Goal: Transaction & Acquisition: Download file/media

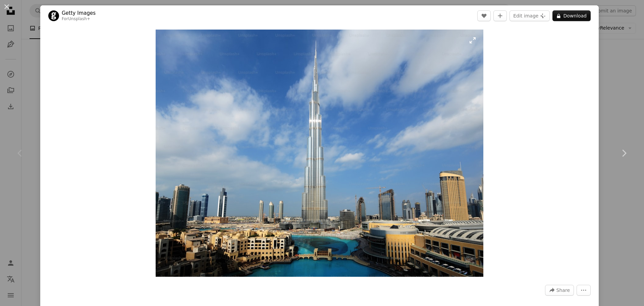
click at [327, 120] on img "Zoom in on this image" at bounding box center [320, 153] width 328 height 247
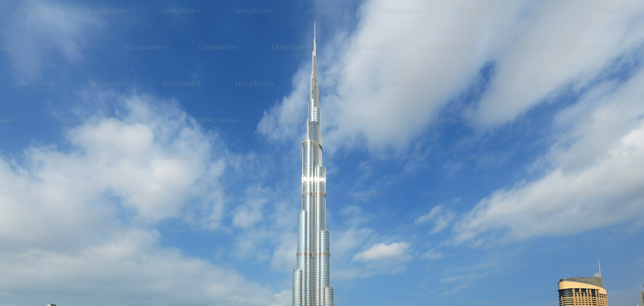
scroll to position [86, 0]
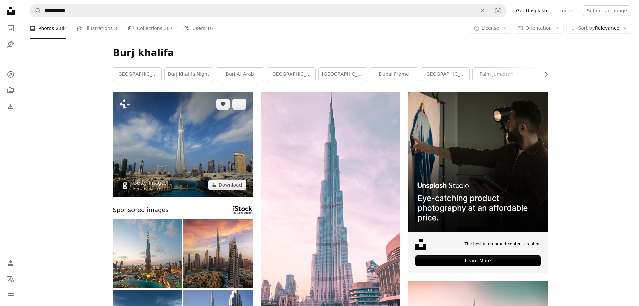
click at [172, 139] on img at bounding box center [183, 144] width 140 height 105
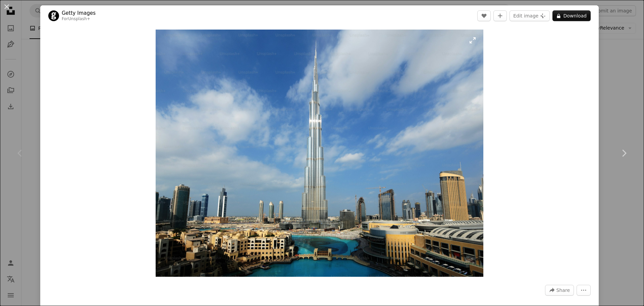
click at [302, 77] on img "Zoom in on this image" at bounding box center [320, 153] width 328 height 247
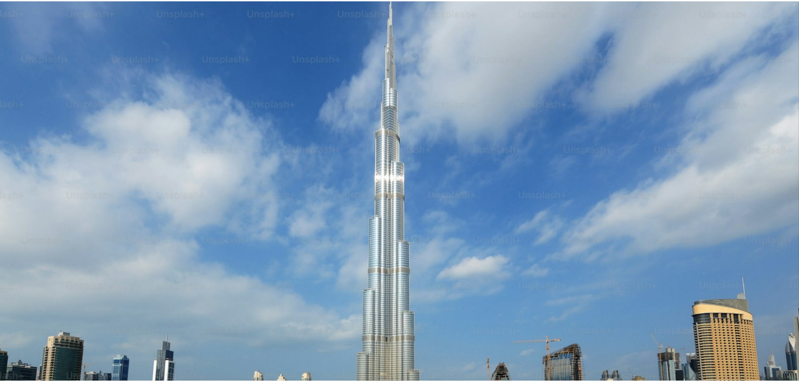
scroll to position [268, 0]
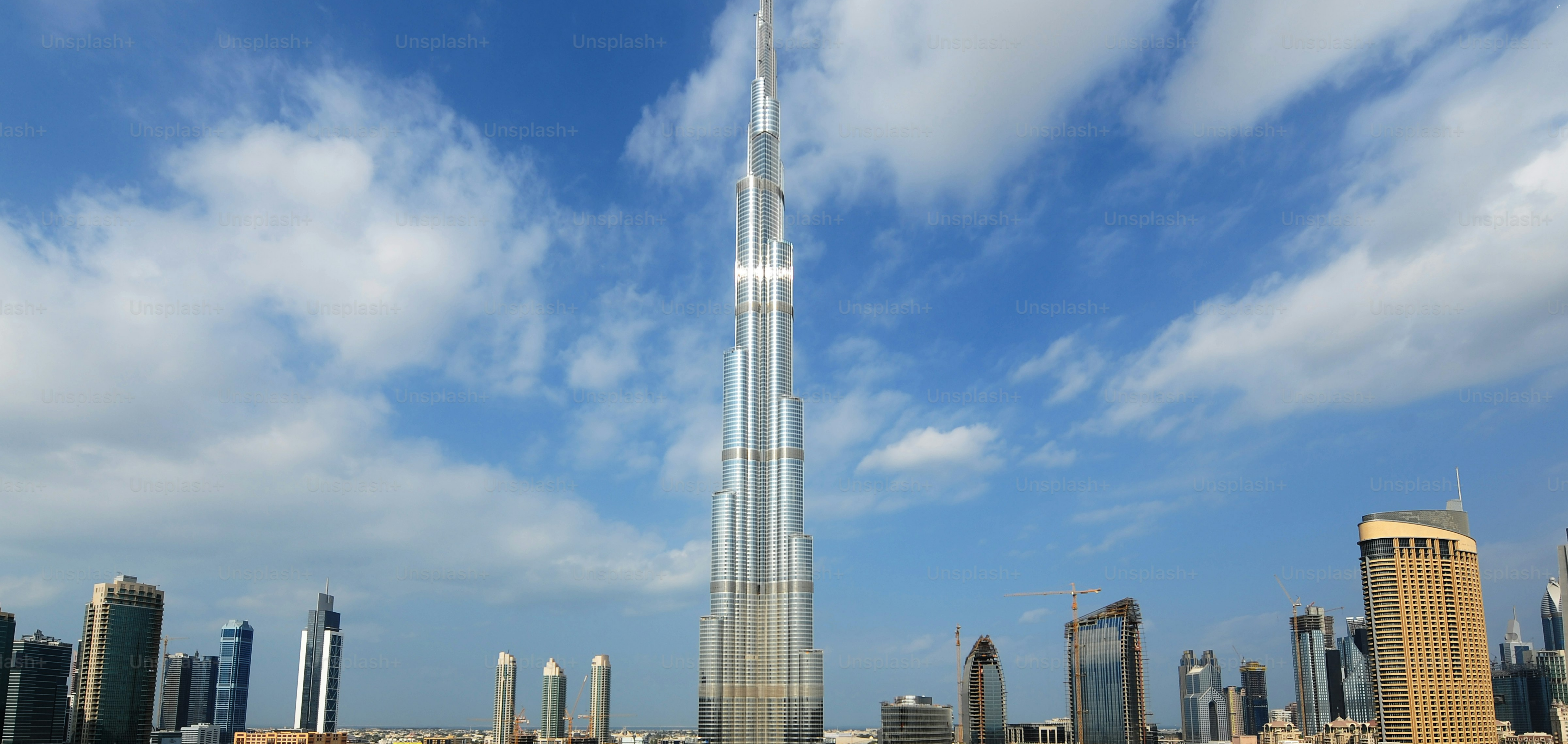
click at [392, 172] on img "Zoom out on this image" at bounding box center [784, 427] width 1569 height 1181
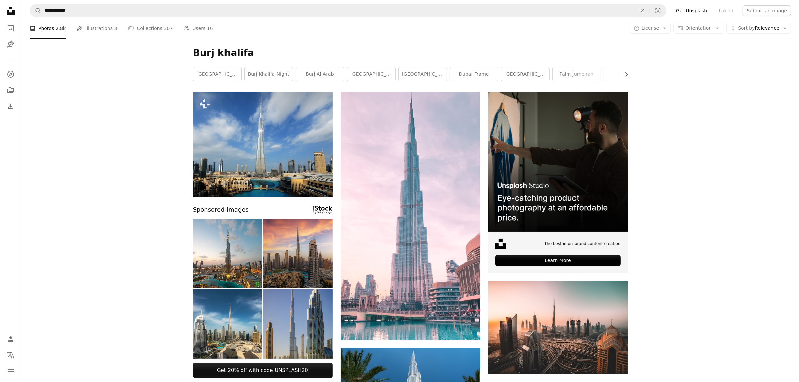
click at [293, 305] on img at bounding box center [297, 323] width 69 height 69
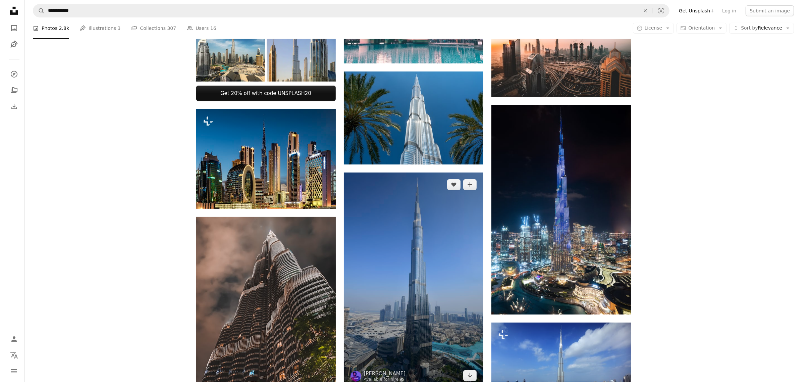
scroll to position [377, 0]
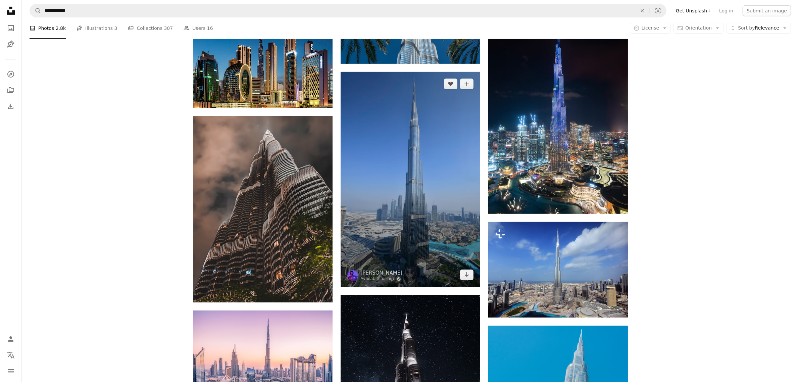
click at [440, 207] on img at bounding box center [410, 179] width 140 height 215
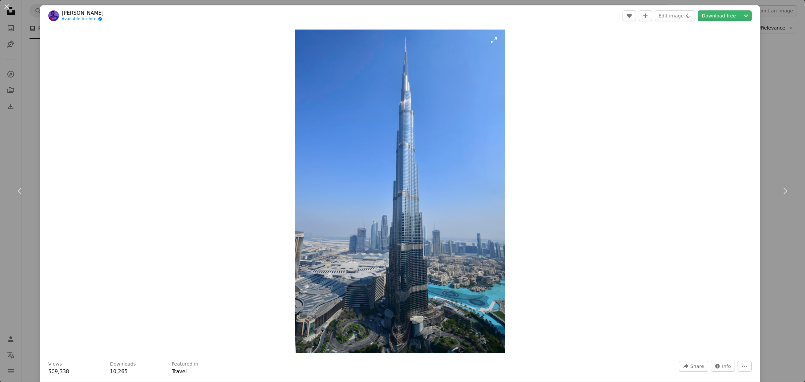
click at [427, 251] on img "Zoom in on this image" at bounding box center [399, 191] width 209 height 323
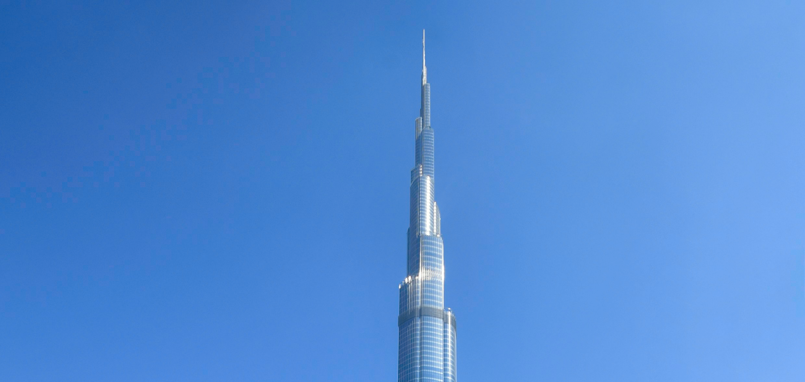
scroll to position [420, 0]
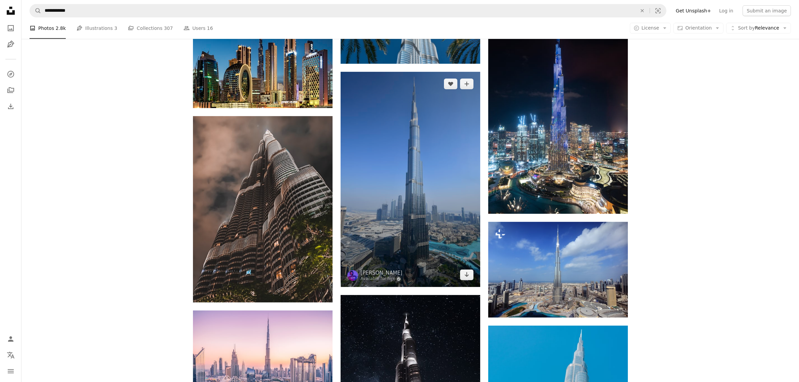
click at [427, 248] on img at bounding box center [410, 179] width 140 height 215
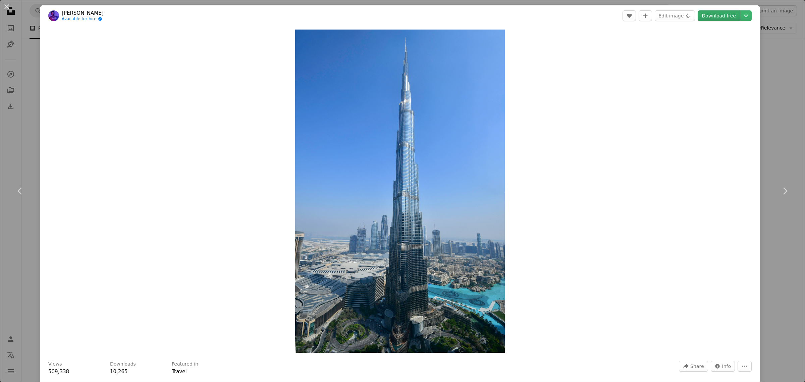
click at [644, 18] on link "Download free" at bounding box center [719, 15] width 42 height 11
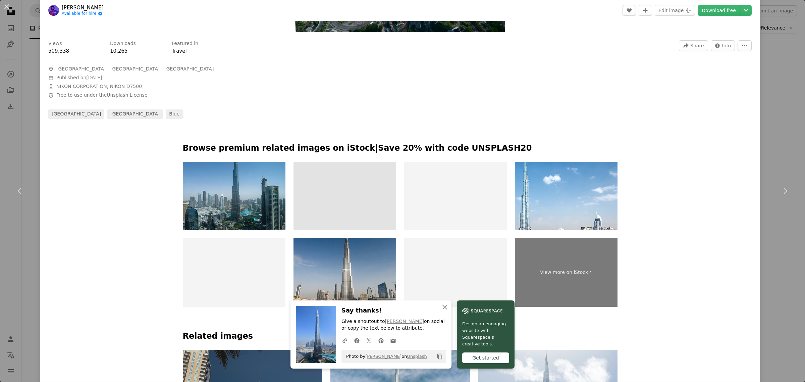
scroll to position [335, 0]
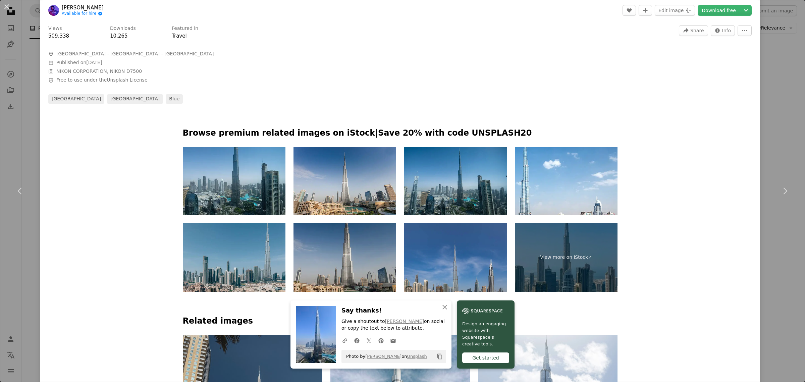
click at [378, 255] on img at bounding box center [344, 257] width 103 height 68
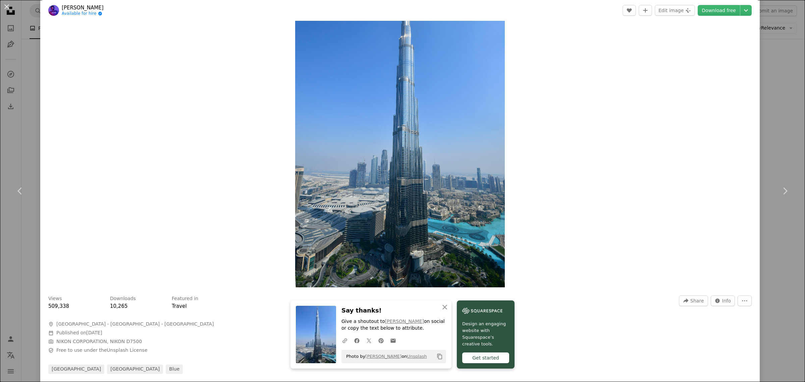
scroll to position [0, 0]
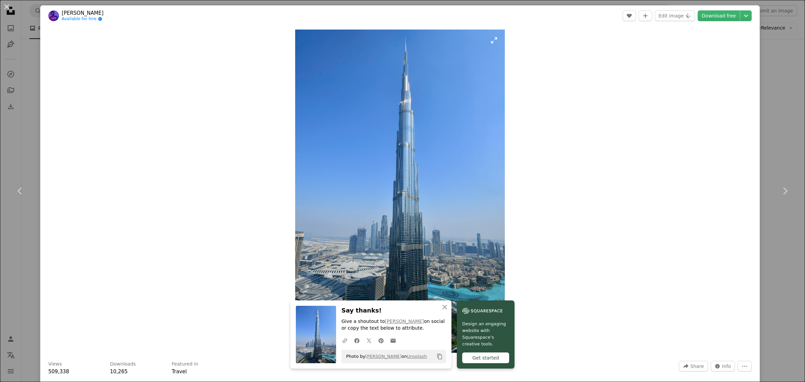
click at [409, 99] on img "Zoom in on this image" at bounding box center [399, 191] width 209 height 323
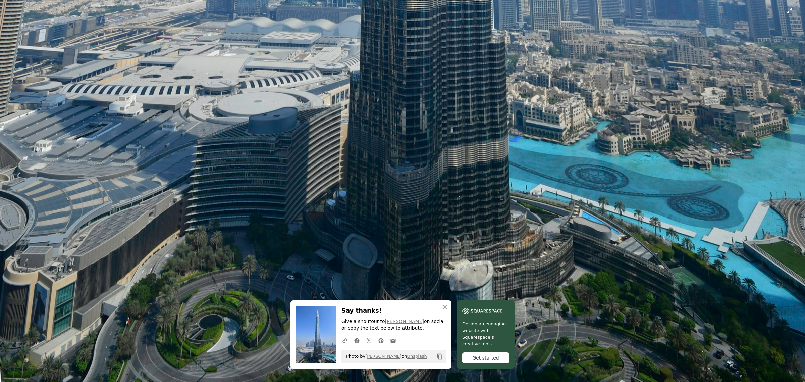
scroll to position [841, 0]
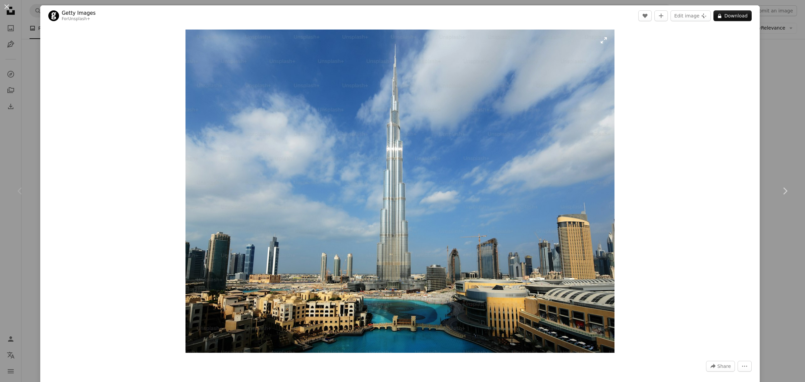
click at [528, 89] on img "Zoom in on this image" at bounding box center [399, 191] width 429 height 323
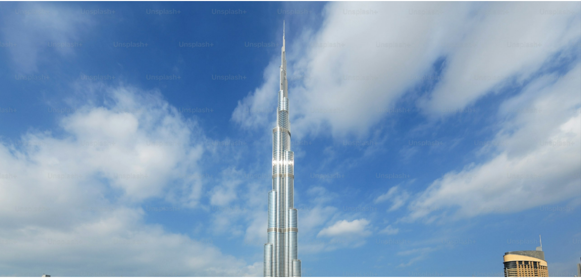
scroll to position [107, 0]
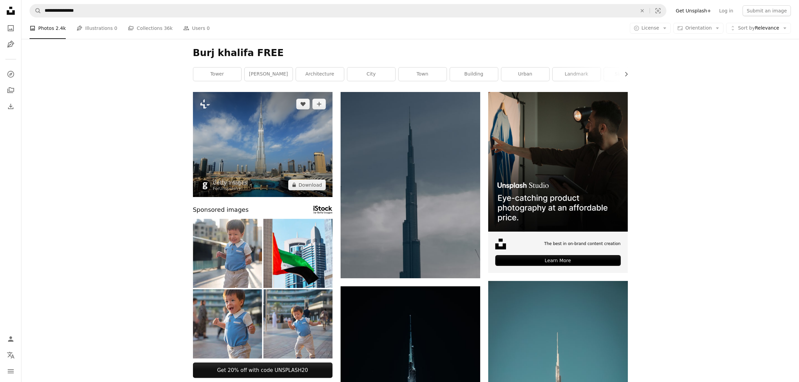
click at [273, 146] on img at bounding box center [263, 144] width 140 height 105
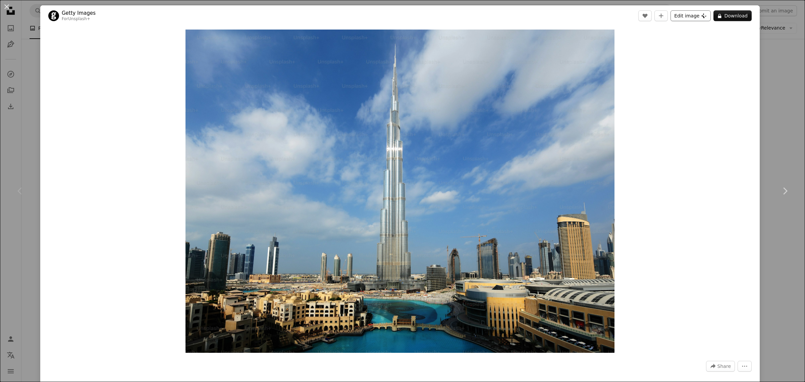
click at [684, 16] on button "Edit image Plus sign for Unsplash+" at bounding box center [690, 15] width 40 height 11
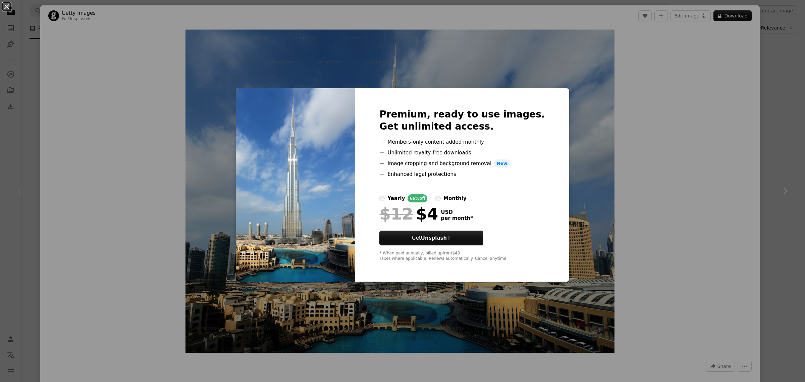
click at [4, 3] on button "An X shape" at bounding box center [7, 7] width 8 height 8
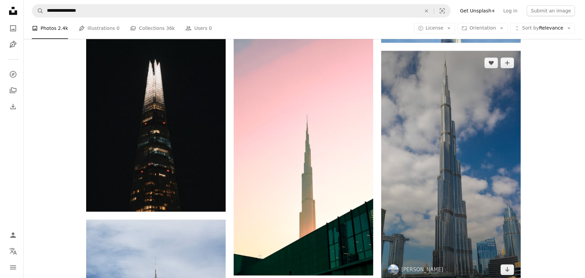
scroll to position [1220, 0]
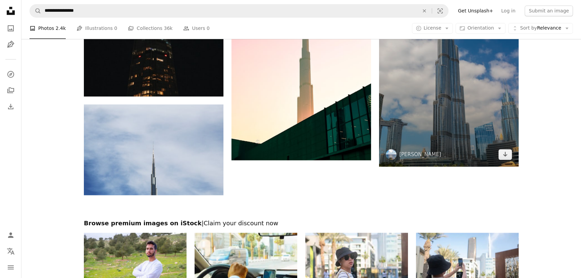
click at [460, 117] on img at bounding box center [449, 51] width 140 height 231
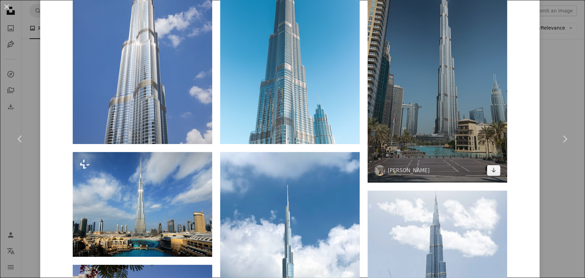
scroll to position [579, 0]
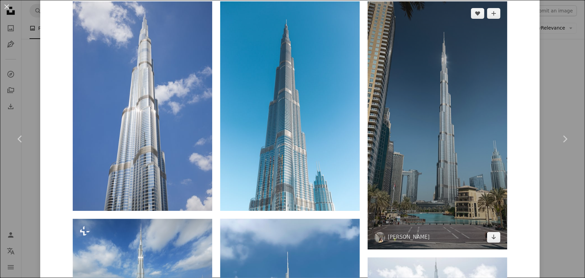
click at [442, 120] on img at bounding box center [438, 125] width 140 height 248
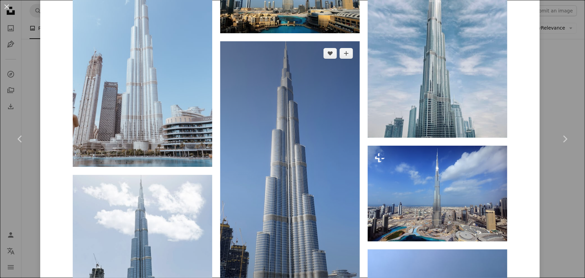
scroll to position [884, 0]
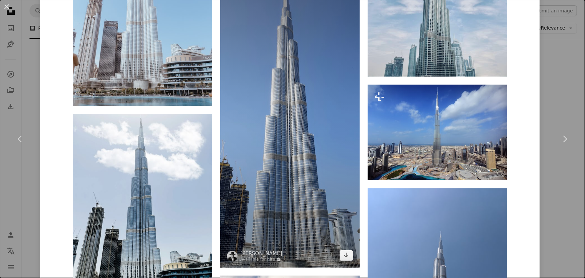
click at [306, 117] on img at bounding box center [290, 123] width 140 height 287
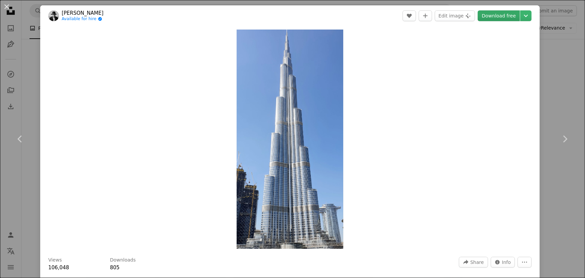
click at [496, 17] on link "Download free" at bounding box center [499, 15] width 42 height 11
